Goal: Navigation & Orientation: Find specific page/section

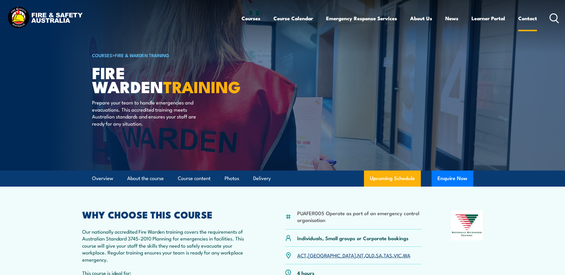
click at [528, 18] on link "Contact" at bounding box center [527, 18] width 19 height 16
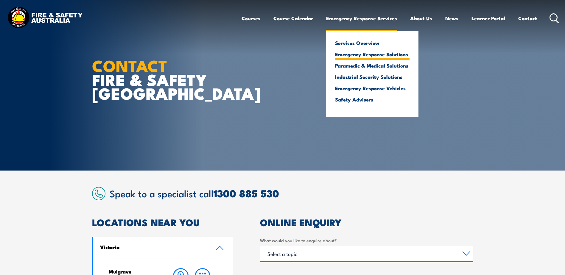
click at [357, 57] on link "Emergency Response Solutions" at bounding box center [372, 53] width 74 height 5
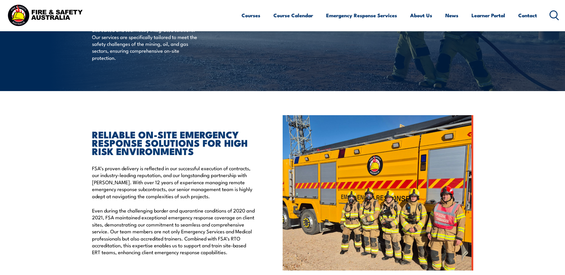
scroll to position [29, 0]
